Goal: Information Seeking & Learning: Learn about a topic

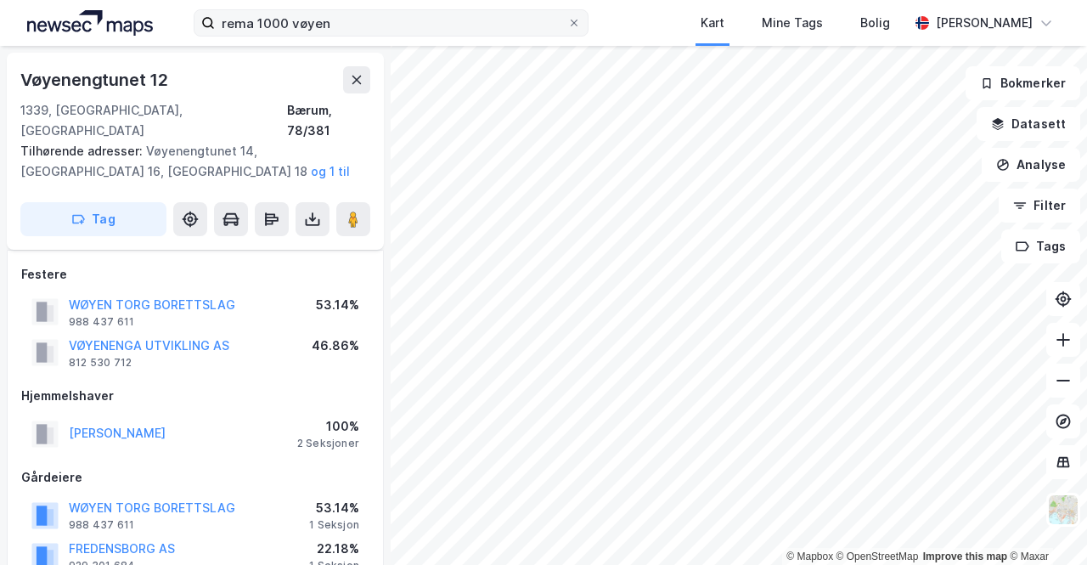
scroll to position [696, 0]
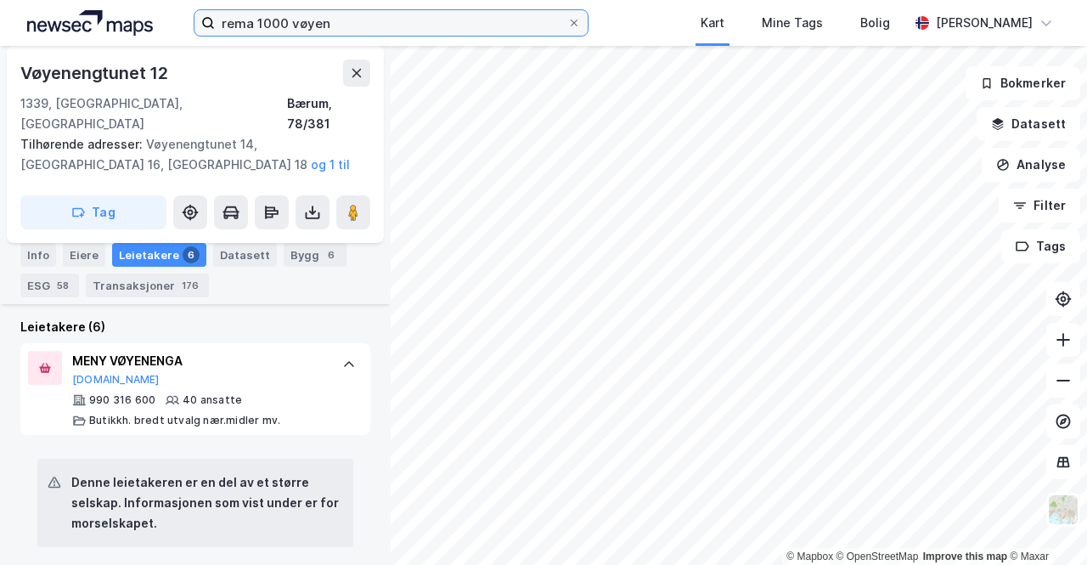
click at [314, 30] on input "rema 1000 vøyen" at bounding box center [391, 22] width 352 height 25
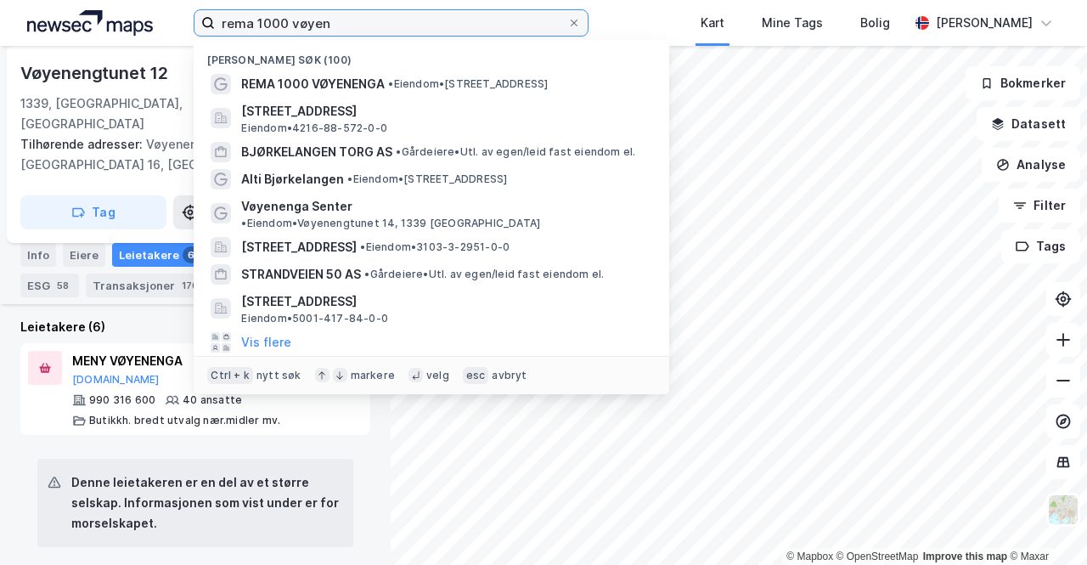
click at [314, 30] on input "rema 1000 vøyen" at bounding box center [391, 22] width 352 height 25
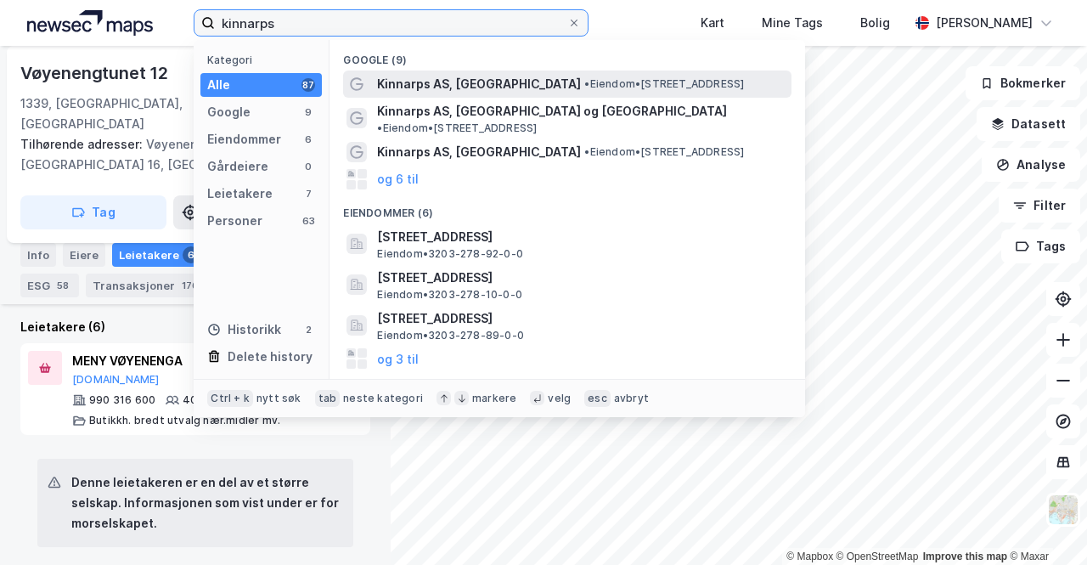
type input "kinnarps"
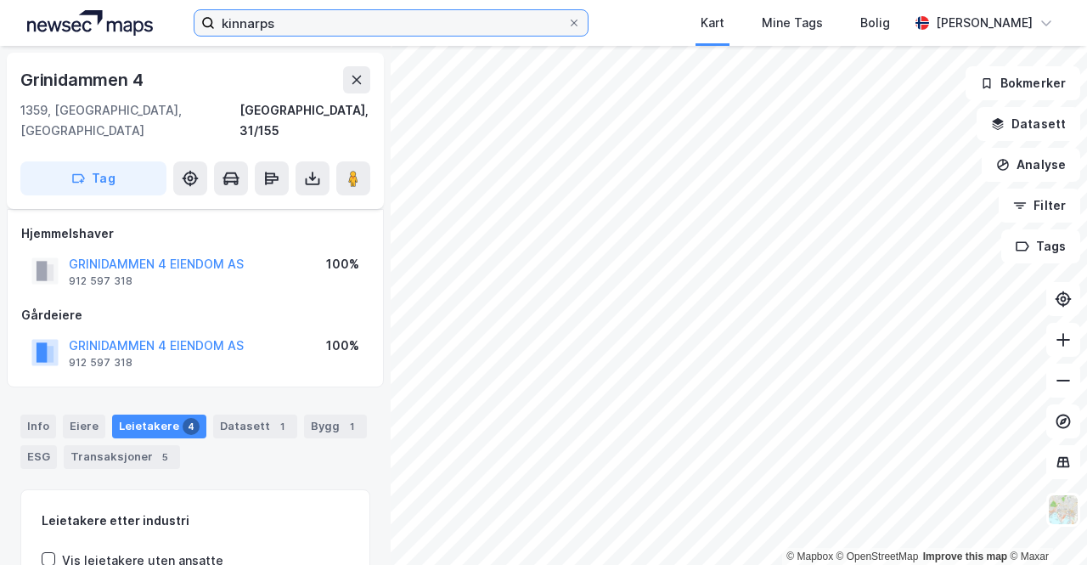
scroll to position [229, 0]
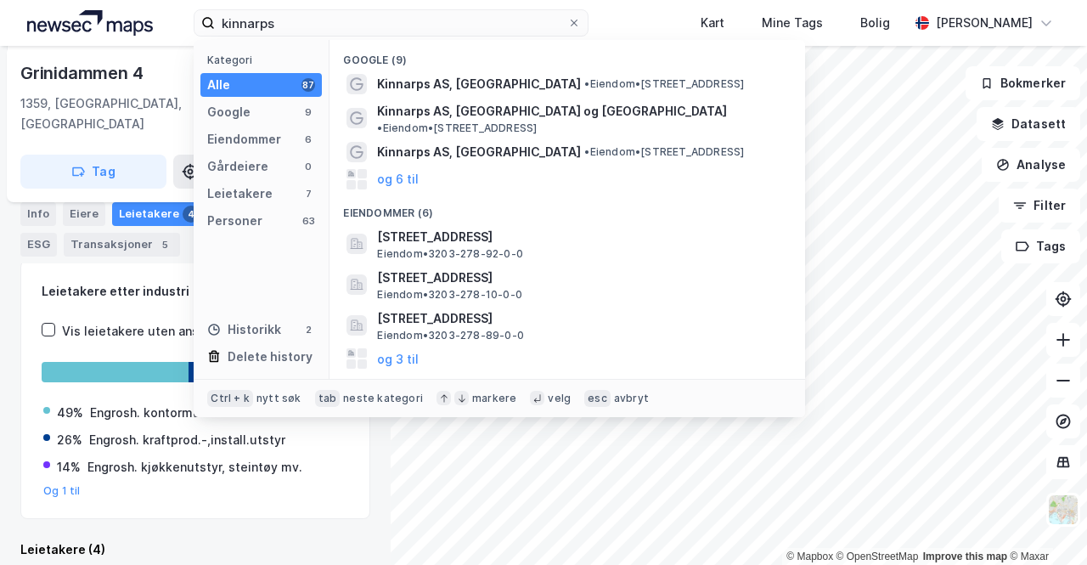
click at [151, 321] on div "Vis leietakere uten ansatte" at bounding box center [142, 331] width 161 height 20
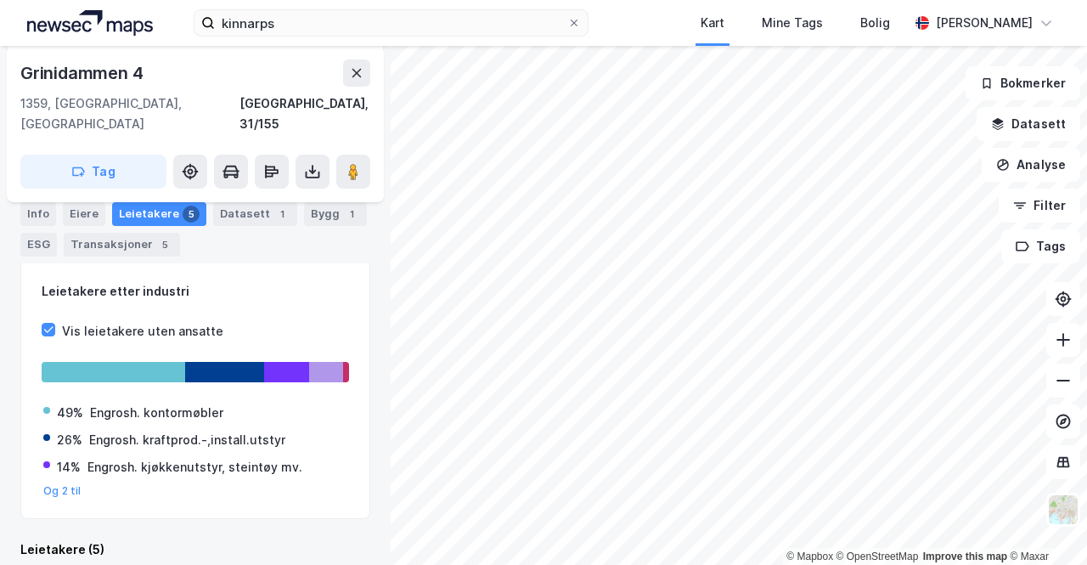
scroll to position [0, 0]
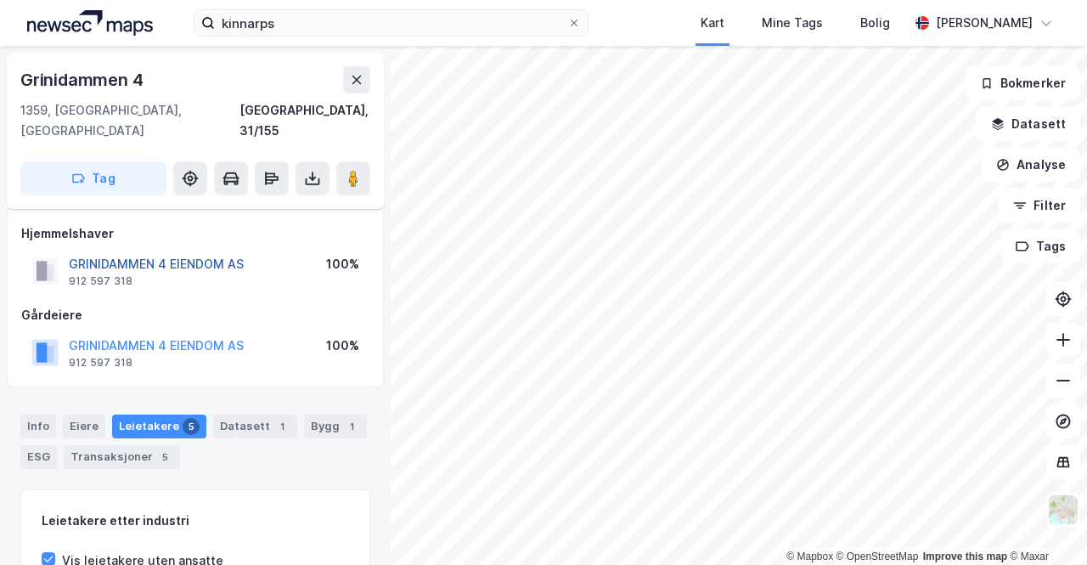
click at [0, 0] on button "GRINIDAMMEN 4 EIENDOM AS" at bounding box center [0, 0] width 0 height 0
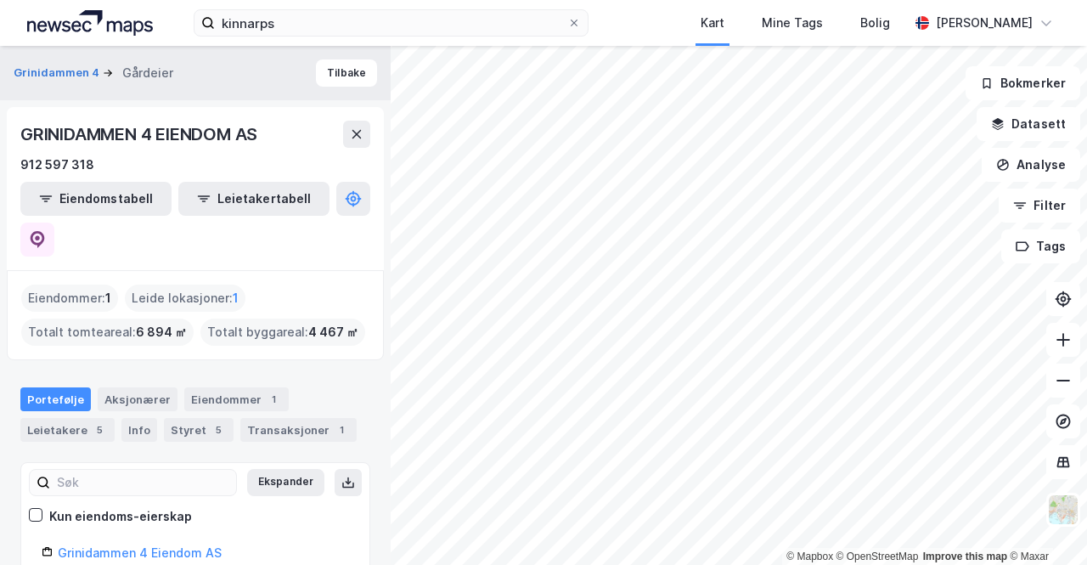
click at [353, 178] on div "GRINIDAMMEN 4 EIENDOM AS 912 597 318 Eiendomstabell Leietakertabell" at bounding box center [195, 188] width 377 height 163
click at [40, 235] on icon at bounding box center [37, 237] width 5 height 5
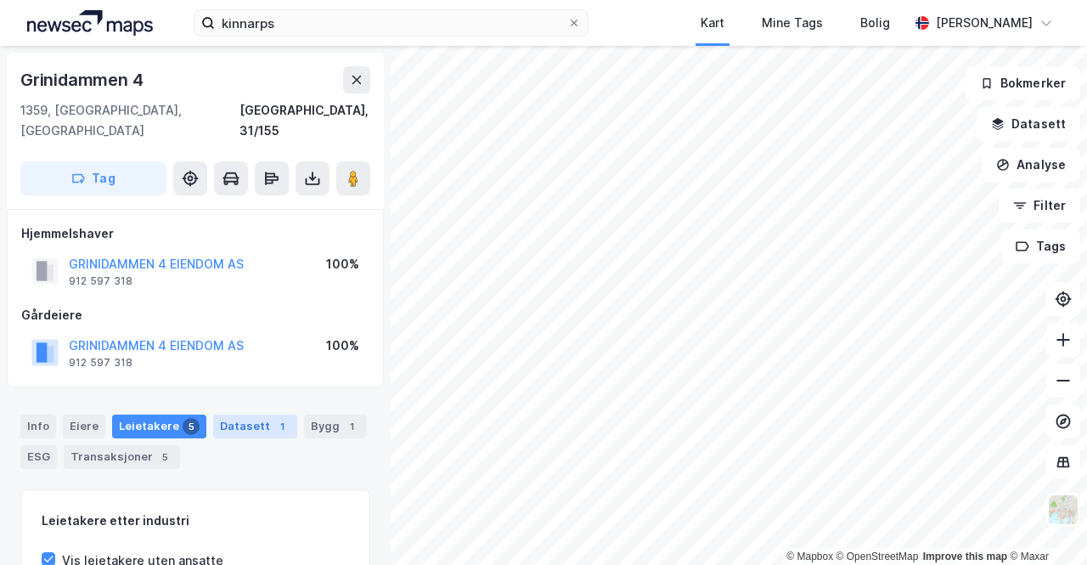
click at [224, 414] on div "Datasett 1" at bounding box center [255, 426] width 84 height 24
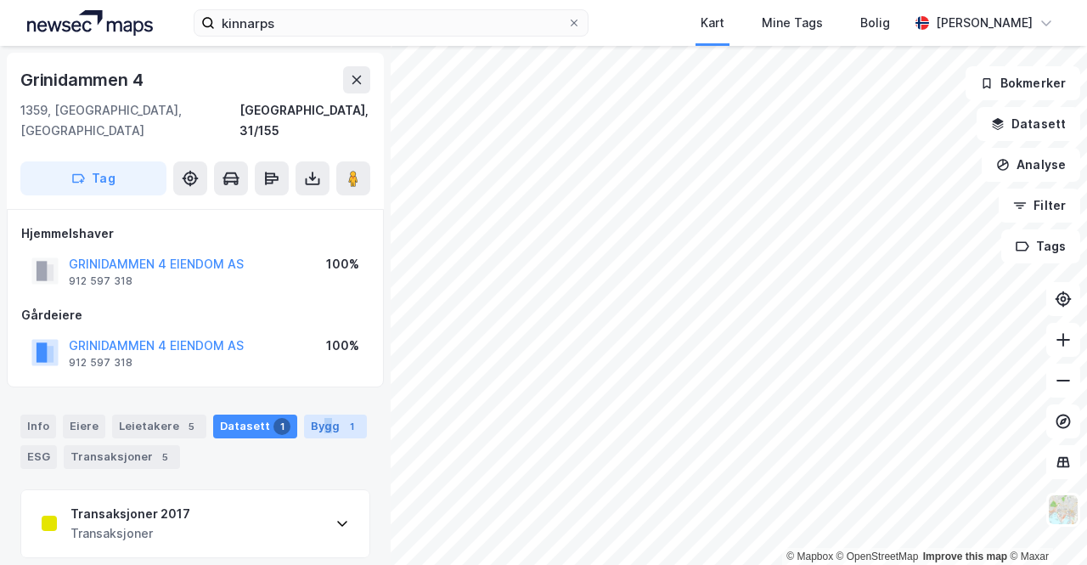
click at [316, 414] on div "Bygg 1" at bounding box center [335, 426] width 63 height 24
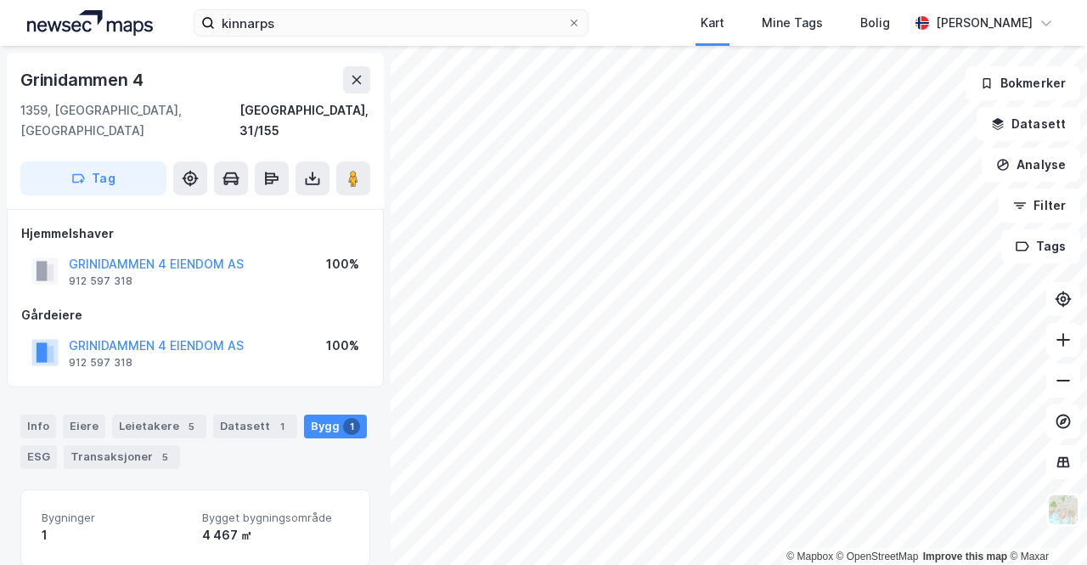
click at [253, 394] on div "Info [PERSON_NAME] 5 Datasett 1 Bygg 1 ESG Transaksjoner 5" at bounding box center [195, 435] width 391 height 82
click at [251, 394] on div "Info [PERSON_NAME] 5 Datasett 1 Bygg 1 ESG Transaksjoner 5" at bounding box center [195, 435] width 391 height 82
click at [251, 414] on div "Datasett 1" at bounding box center [255, 426] width 84 height 24
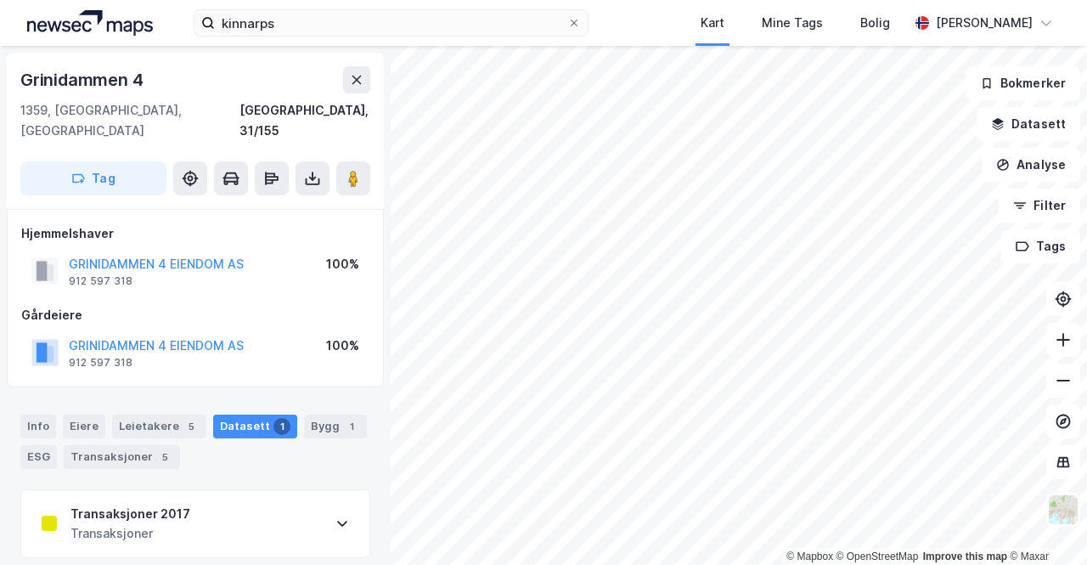
click at [292, 490] on div "Transaksjoner 2017 Transaksjoner" at bounding box center [195, 524] width 348 height 68
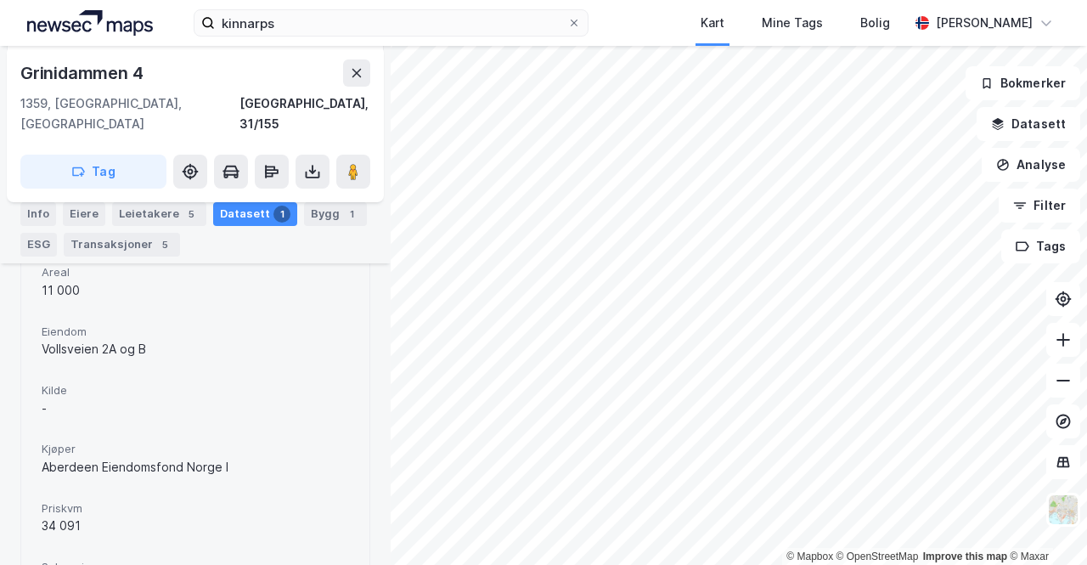
scroll to position [319, 0]
click at [208, 397] on div "-" at bounding box center [195, 407] width 307 height 20
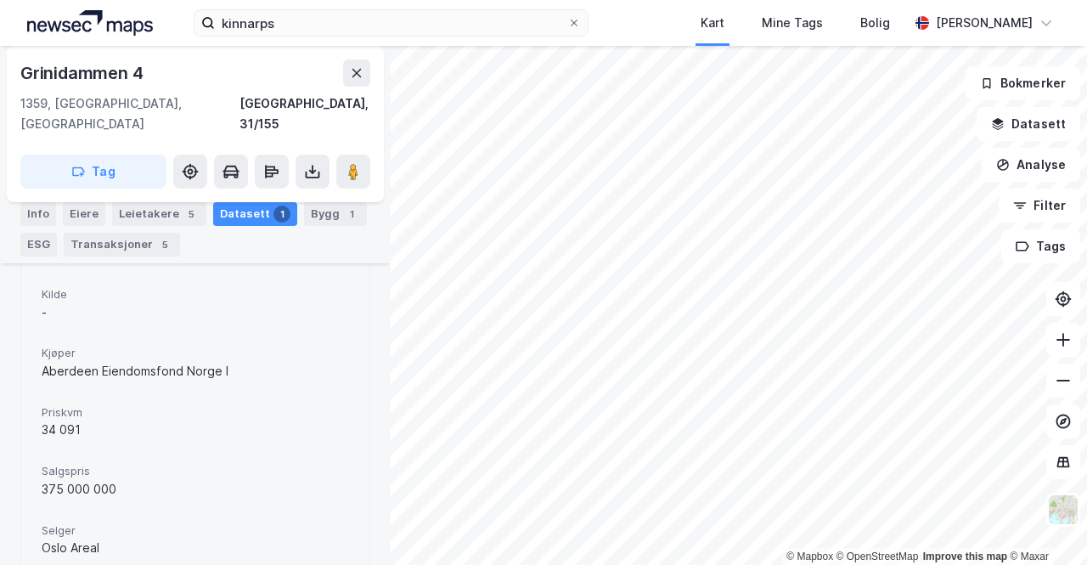
click at [208, 405] on span "Priskvm" at bounding box center [195, 412] width 307 height 14
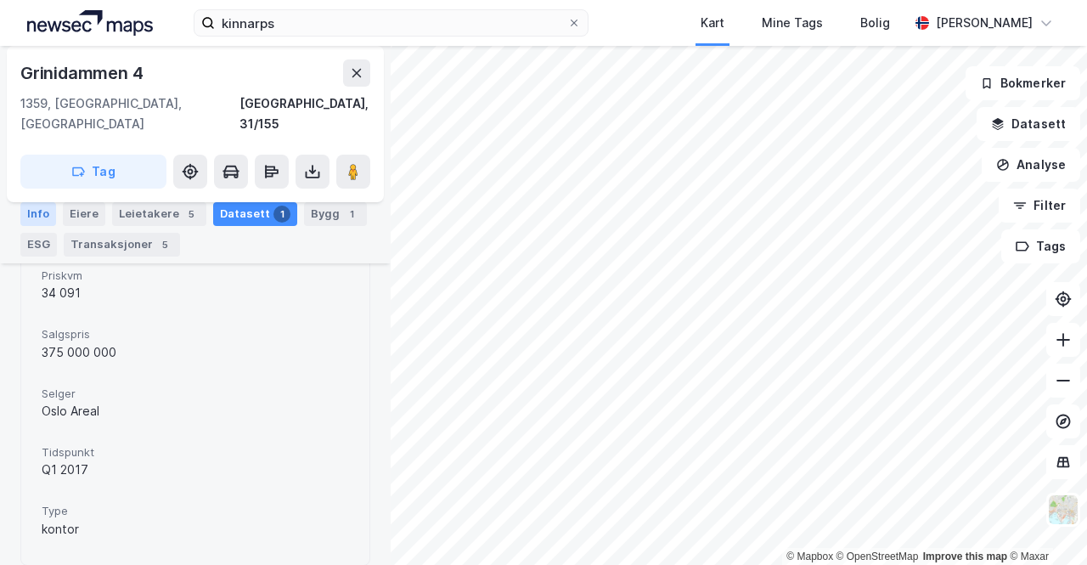
click at [38, 217] on div "Info" at bounding box center [38, 214] width 36 height 24
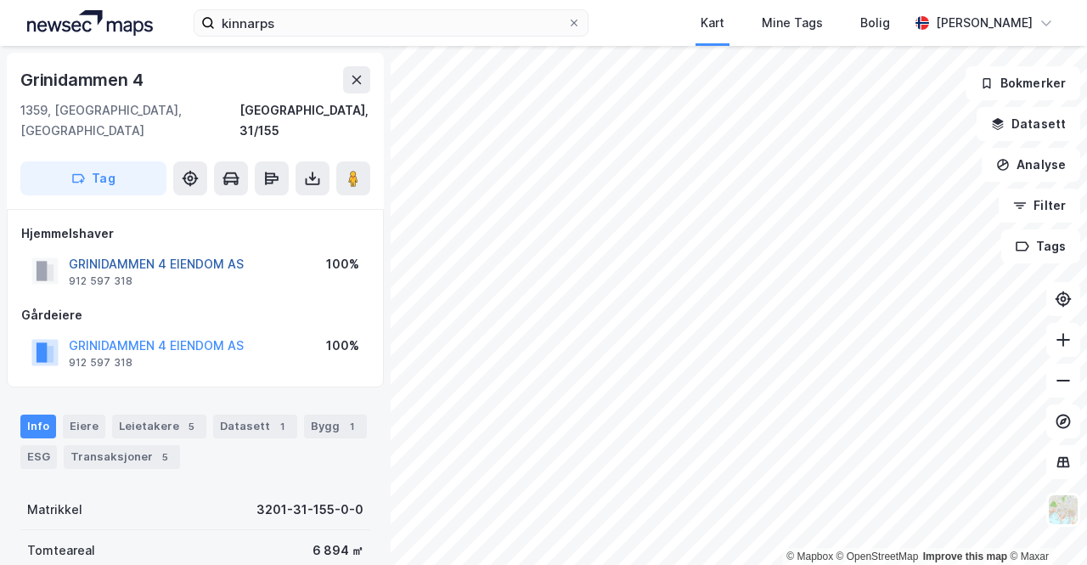
click at [0, 0] on button "GRINIDAMMEN 4 EIENDOM AS" at bounding box center [0, 0] width 0 height 0
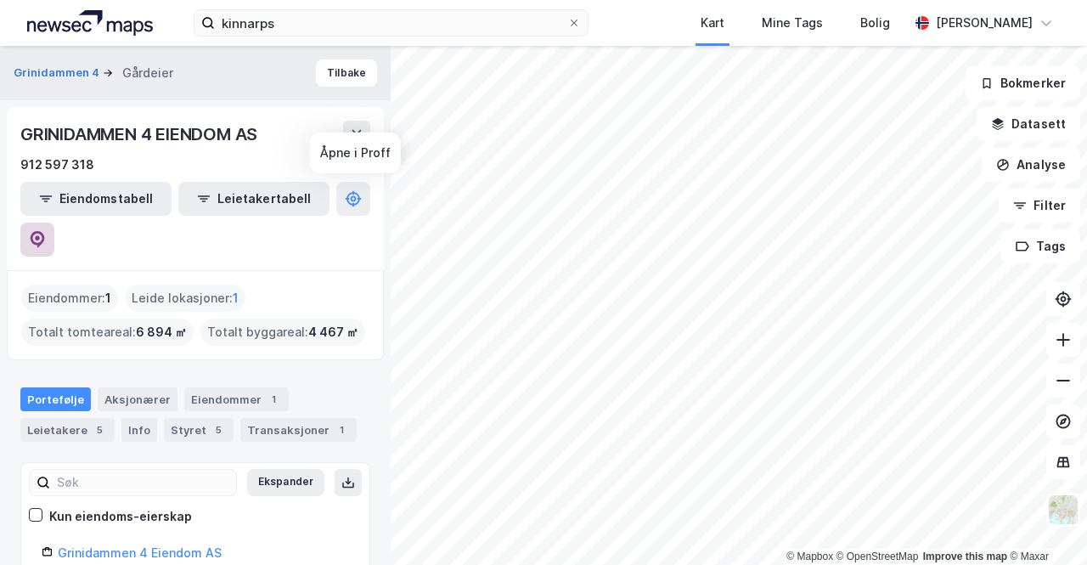
click at [54, 223] on button at bounding box center [37, 240] width 34 height 34
